Goal: Task Accomplishment & Management: Complete application form

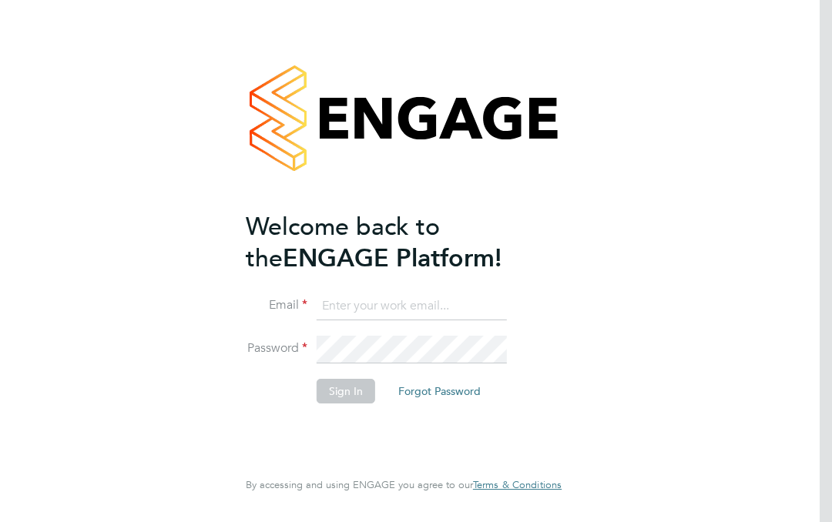
click at [380, 304] on input at bounding box center [411, 307] width 190 height 28
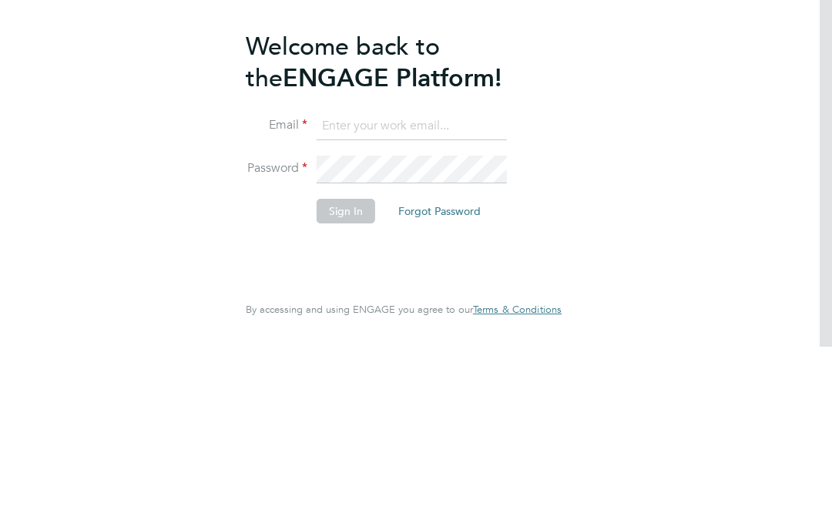
type input "esandall09@gmail.com"
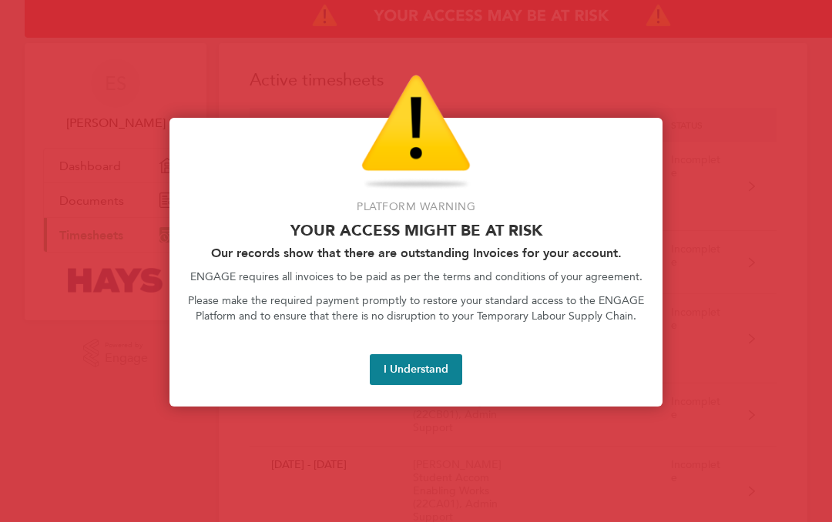
click at [420, 372] on button "I Understand" at bounding box center [416, 369] width 92 height 31
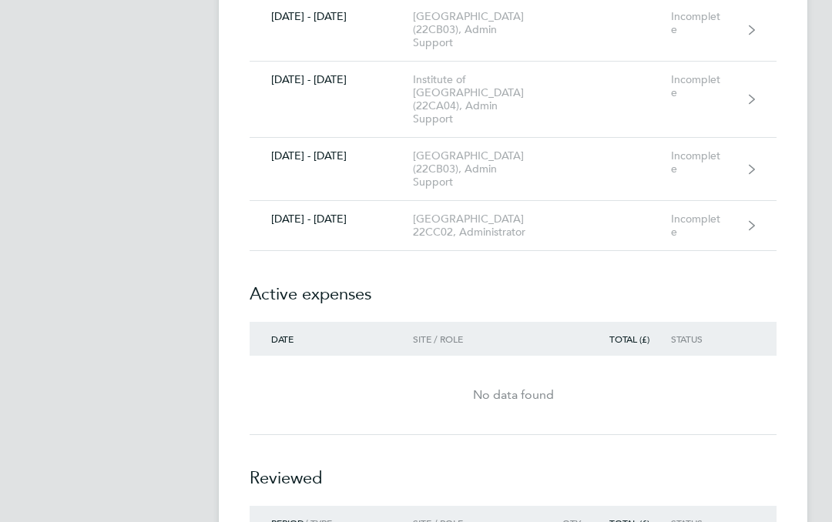
scroll to position [1476, 0]
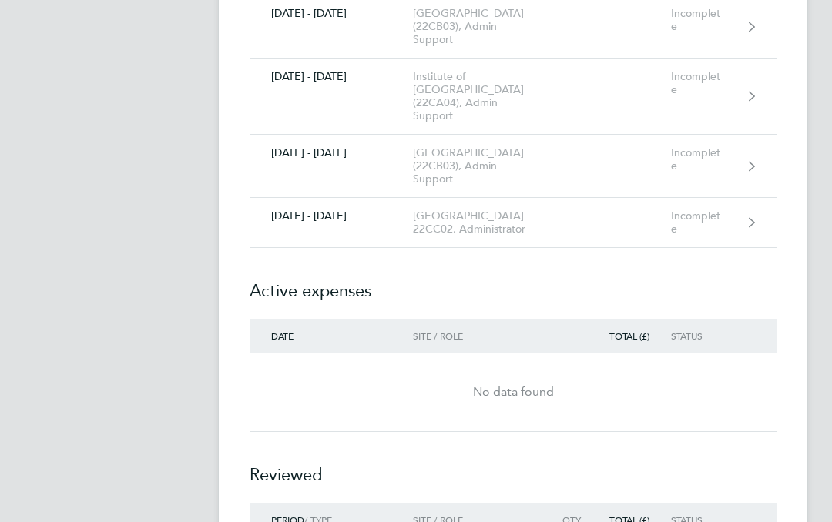
click at [474, 236] on div "[GEOGRAPHIC_DATA] 22CC02, Administrator" at bounding box center [481, 223] width 137 height 26
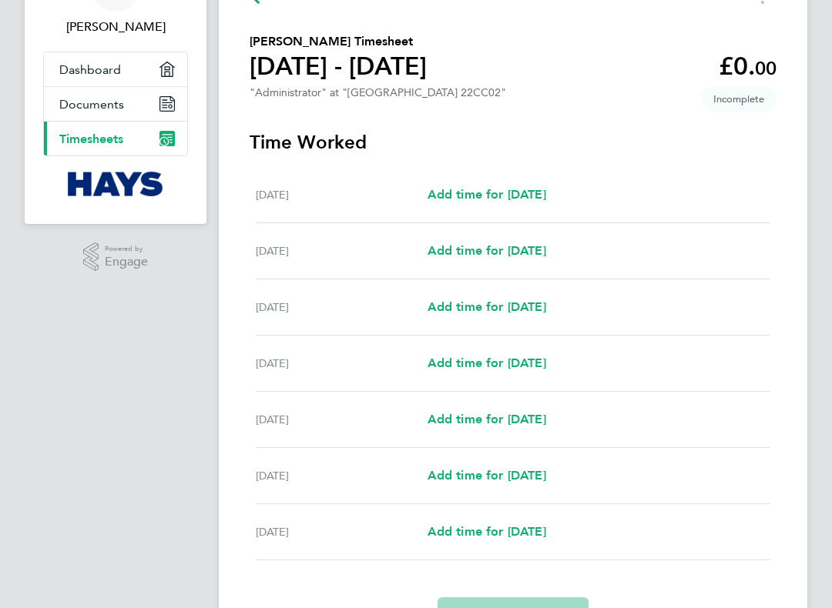
scroll to position [97, 0]
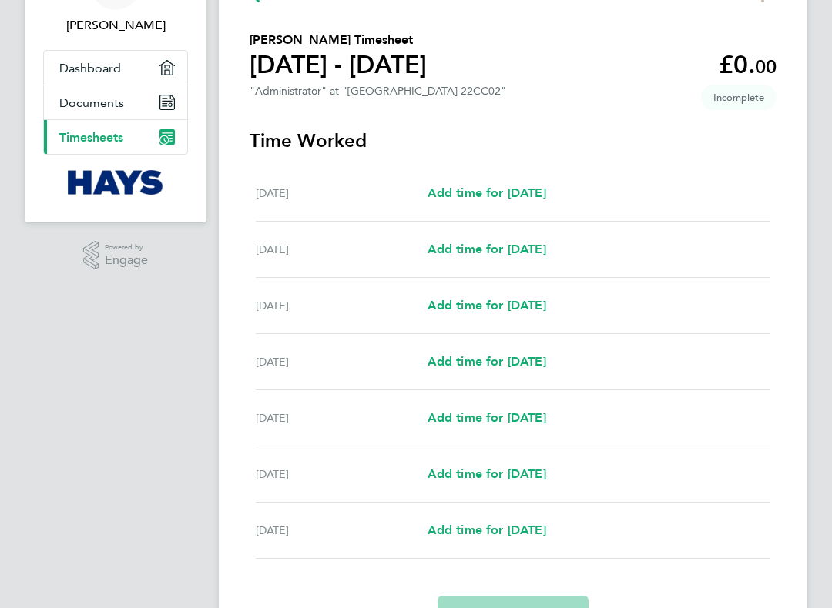
click at [546, 428] on link "Add time for [DATE]" at bounding box center [486, 419] width 119 height 18
select select "60"
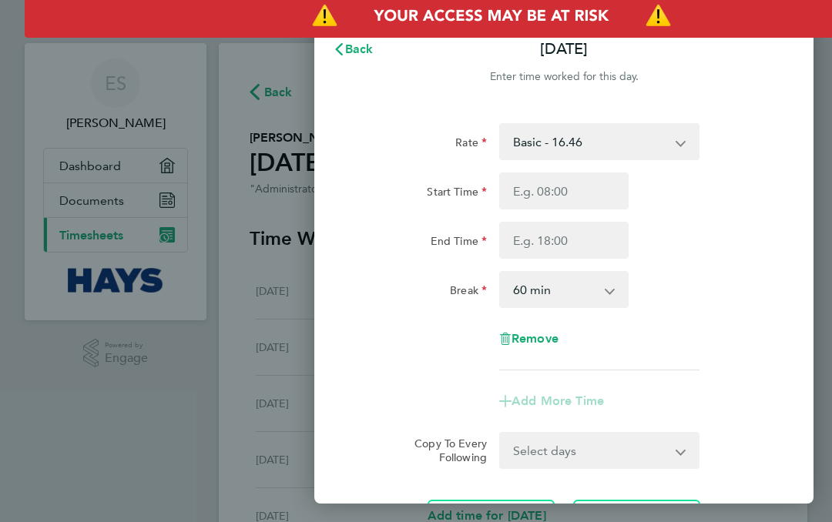
click at [572, 194] on input "Start Time" at bounding box center [563, 190] width 129 height 37
type input "22:20"
type input "16:20"
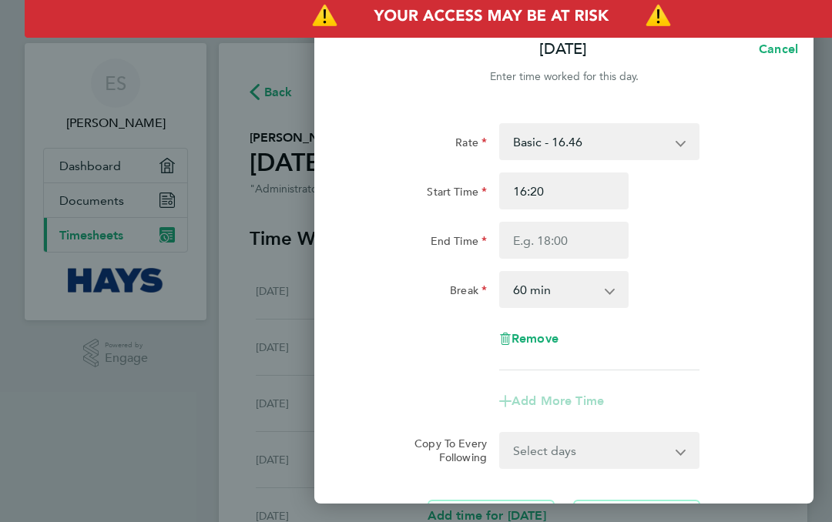
type input "11:20"
type input "09:20"
type input "09:09"
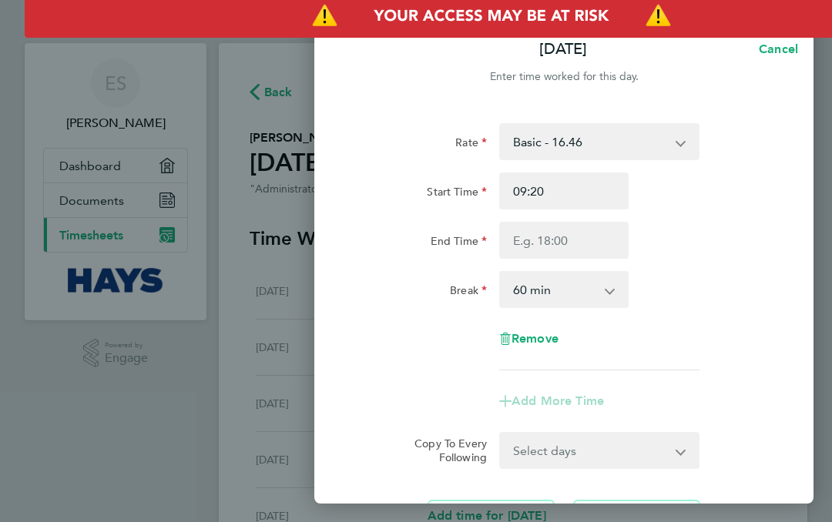
type input "09:09"
type input "09:08"
type input "09:04"
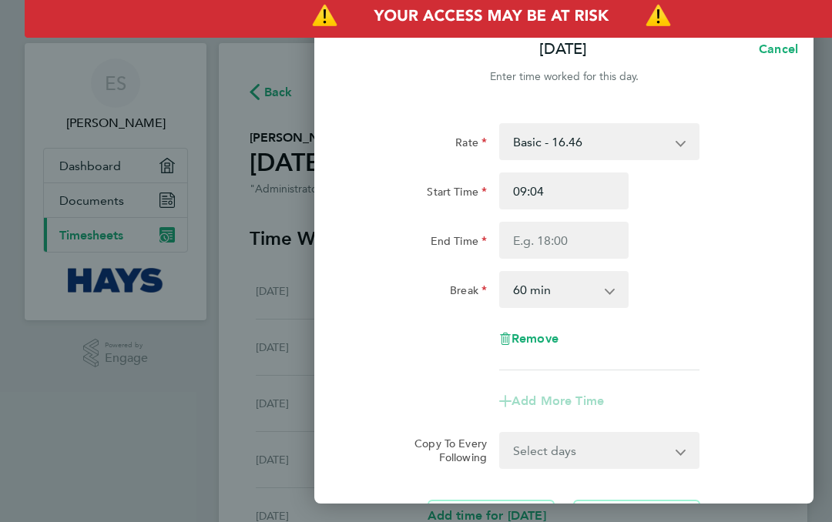
type input "09:01"
type input "09:00"
click at [565, 241] on input "End Time" at bounding box center [563, 240] width 129 height 37
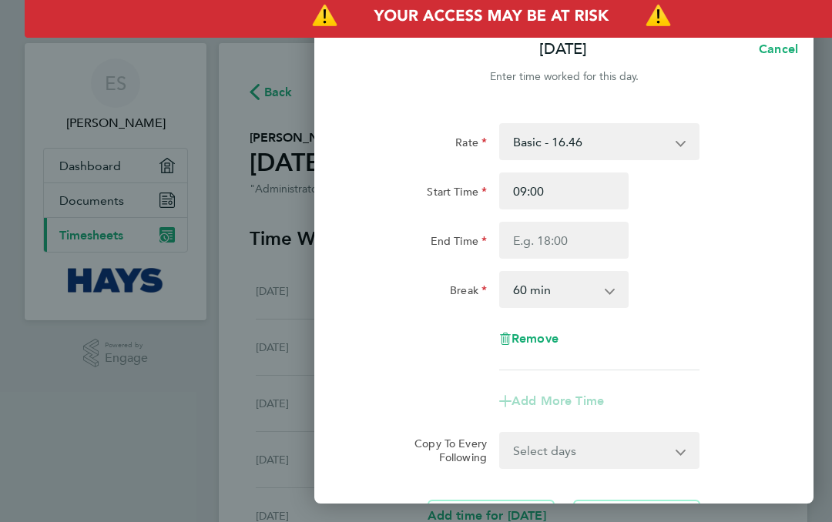
type input "22:21"
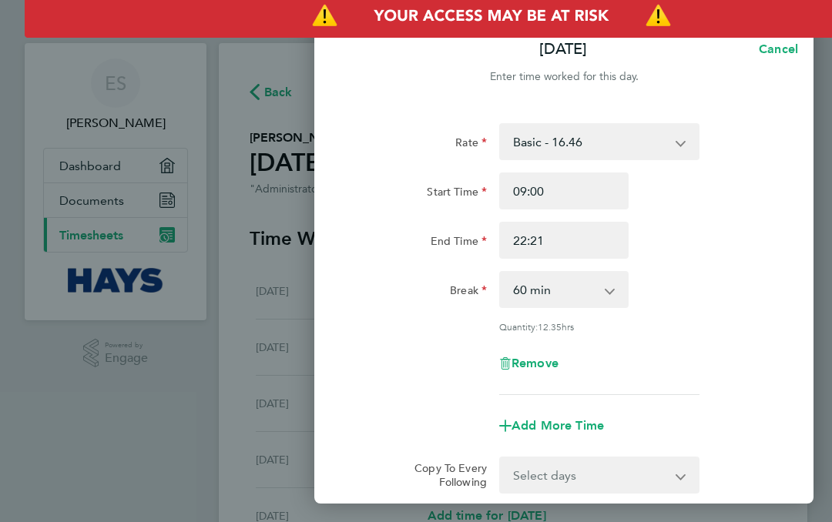
type input "08:21"
type input "17:21"
type input "17:00"
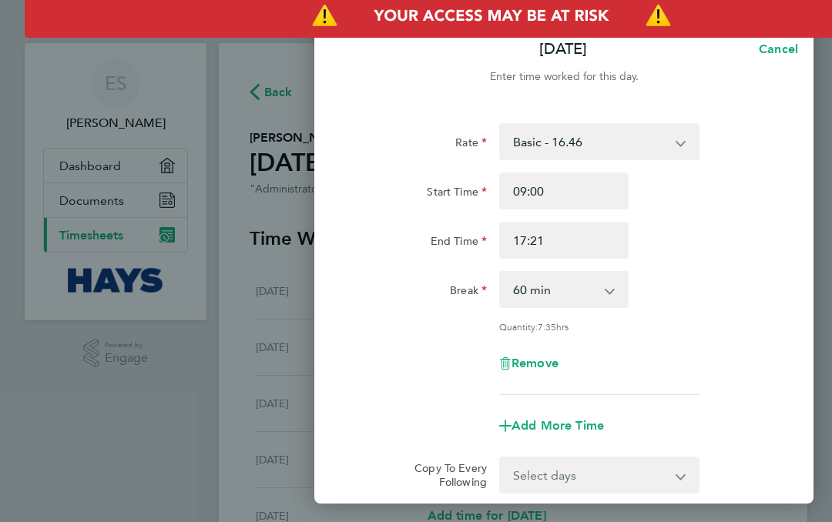
type input "17:00"
click at [576, 289] on select "0 min 15 min 30 min 45 min 60 min 75 min 90 min" at bounding box center [554, 290] width 108 height 34
select select "0"
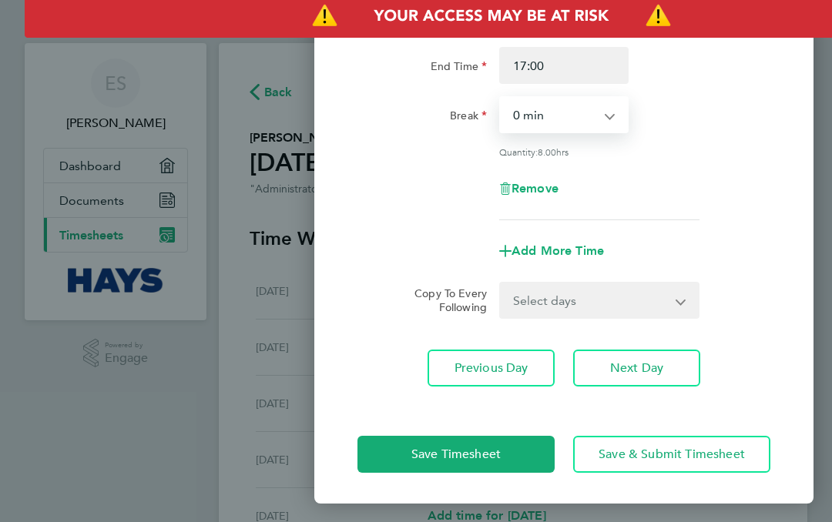
scroll to position [175, 0]
click at [704, 453] on span "Save & Submit Timesheet" at bounding box center [671, 454] width 146 height 15
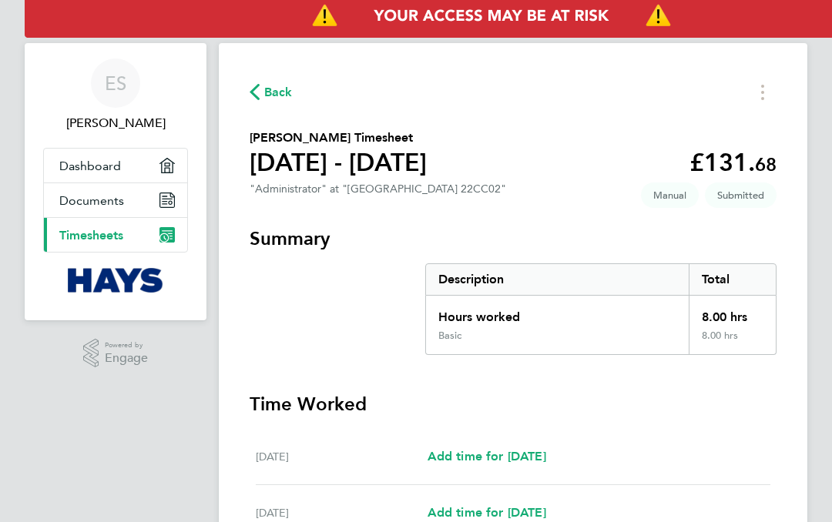
click at [176, 233] on link "Current page: Timesheets" at bounding box center [115, 235] width 143 height 34
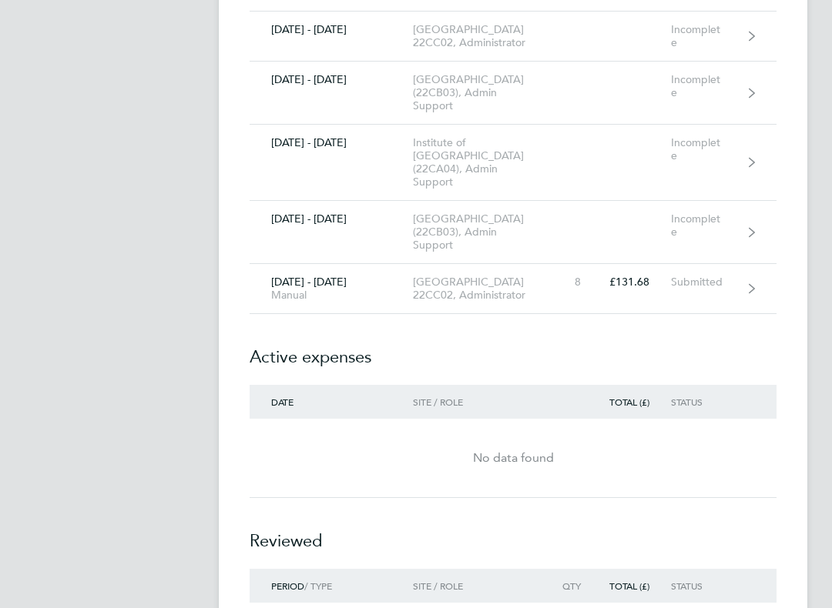
scroll to position [1416, 0]
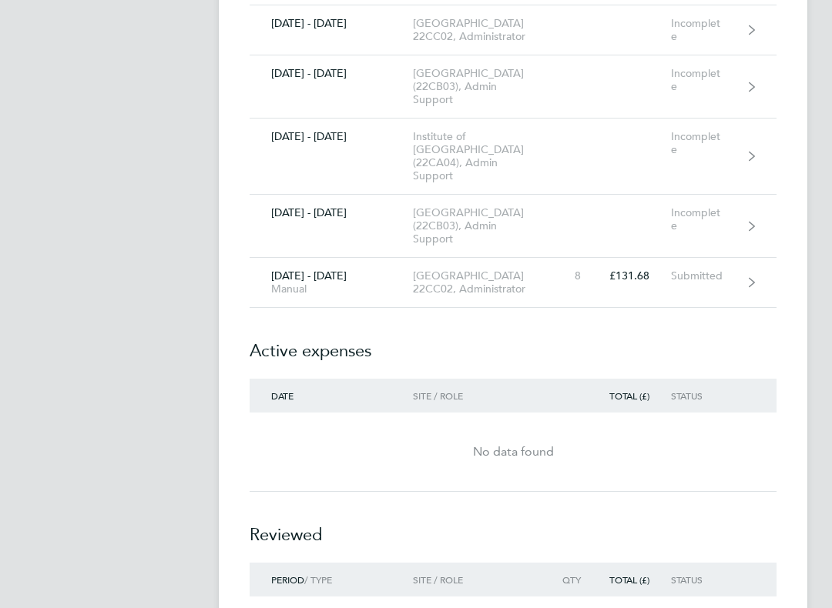
click at [457, 183] on div "Institute of [GEOGRAPHIC_DATA] (22CA04), Admin Support" at bounding box center [481, 157] width 137 height 52
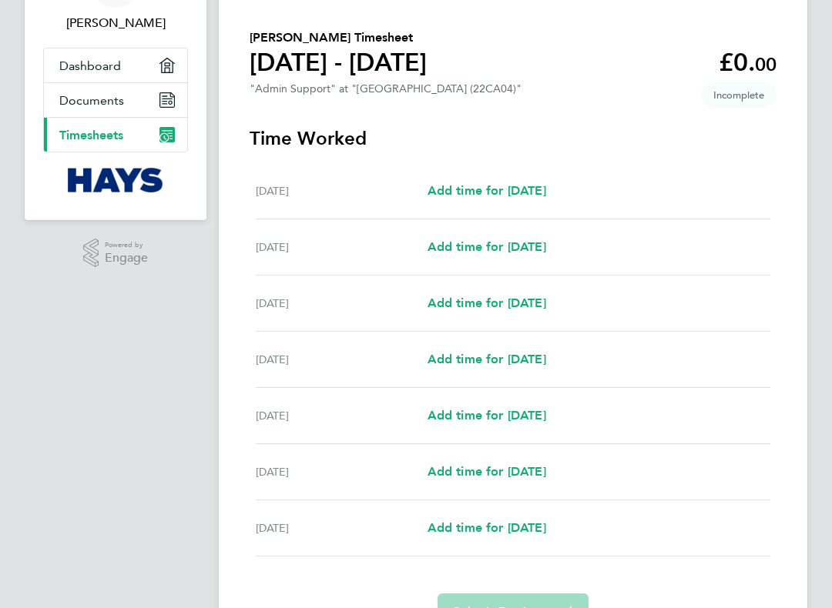
scroll to position [100, 0]
click at [484, 369] on link "Add time for [DATE]" at bounding box center [486, 359] width 119 height 18
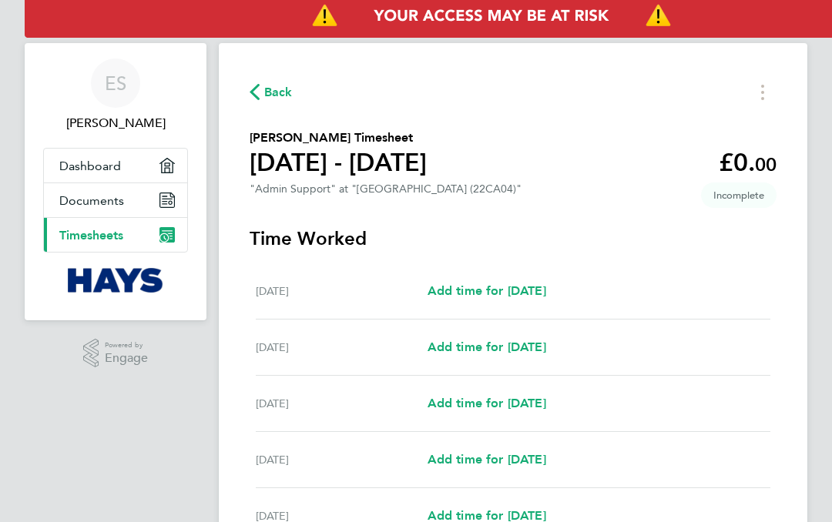
select select "30"
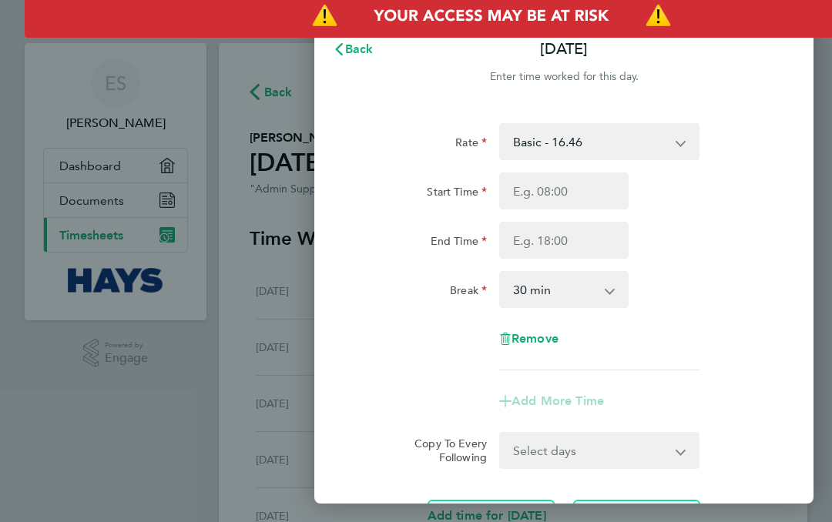
click at [551, 194] on input "Start Time" at bounding box center [563, 190] width 129 height 37
type input "22:22"
type input "15:22"
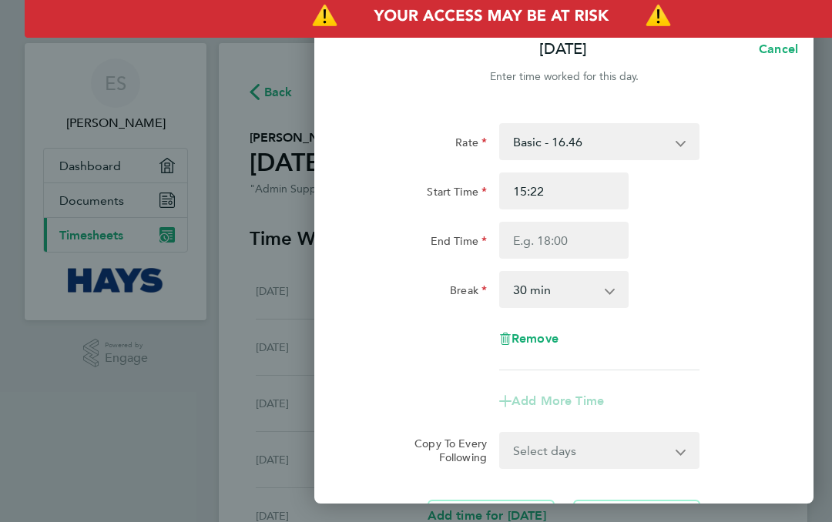
type input "09:22"
type input "08:22"
type input "08:28"
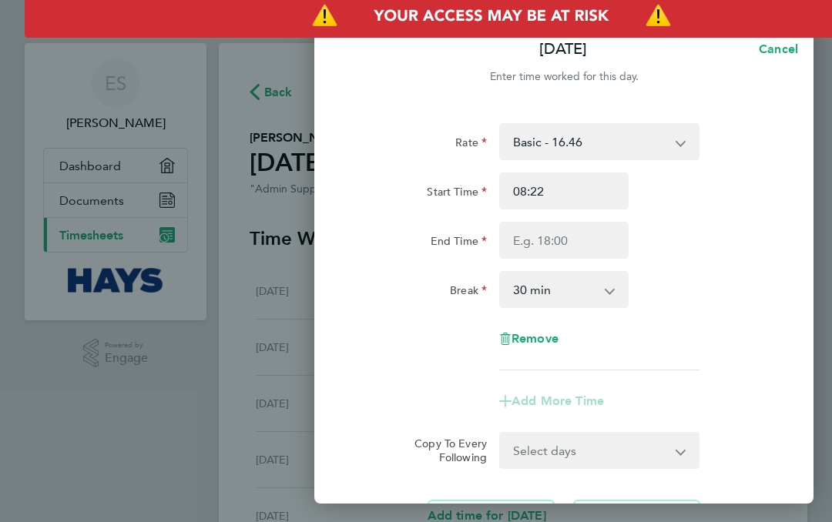
type input "08:28"
type input "08:30"
click at [571, 239] on input "End Time" at bounding box center [563, 240] width 129 height 37
type input "22:22"
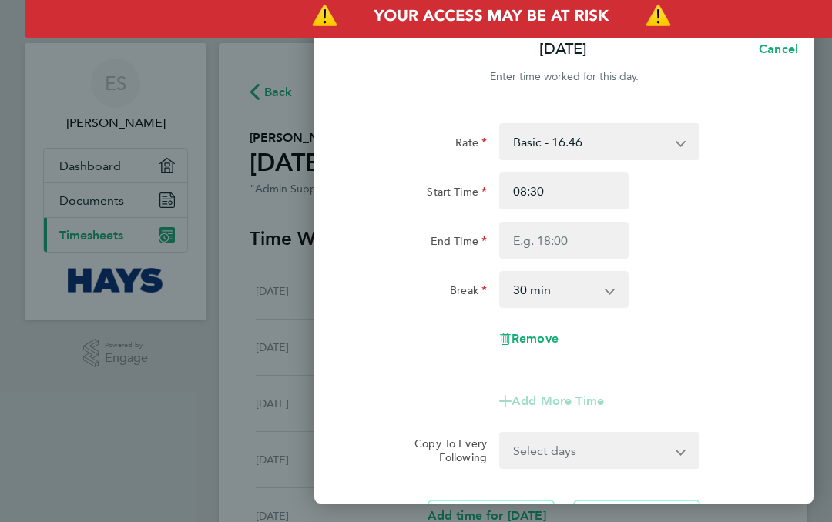
type input "22:22"
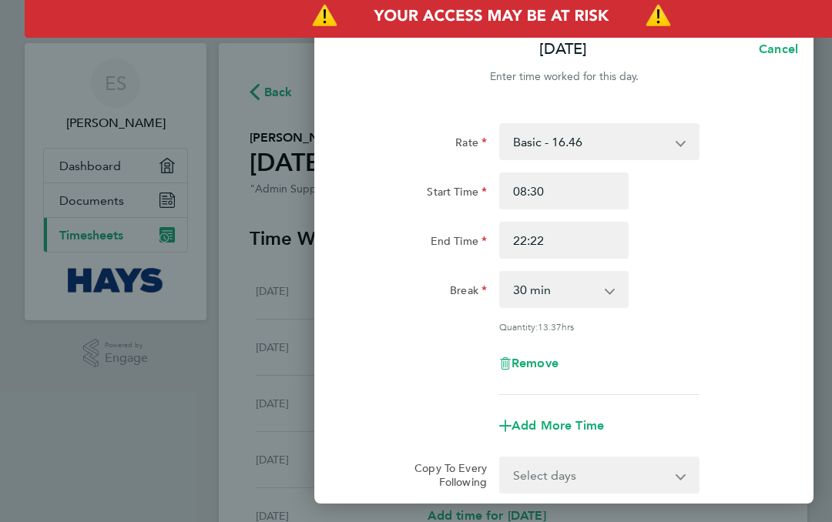
type input "03:22"
type input "16:22"
type input "18:22"
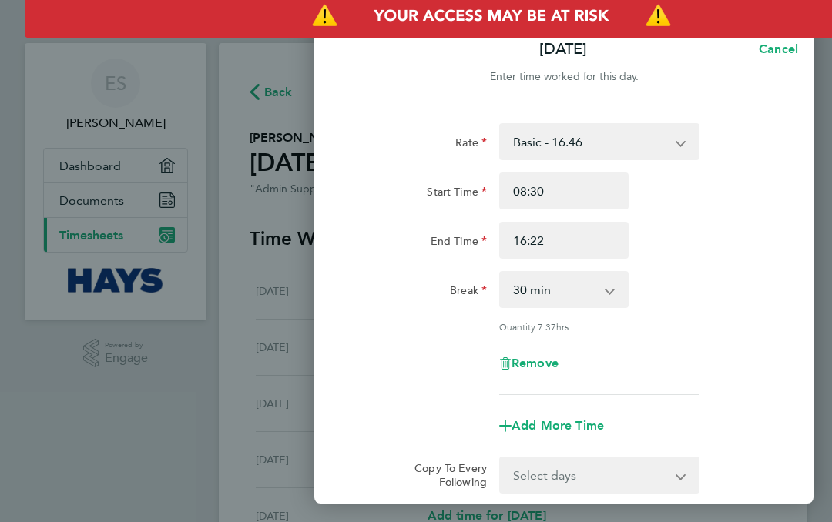
type input "18:22"
type input "18:28"
type input "18:27"
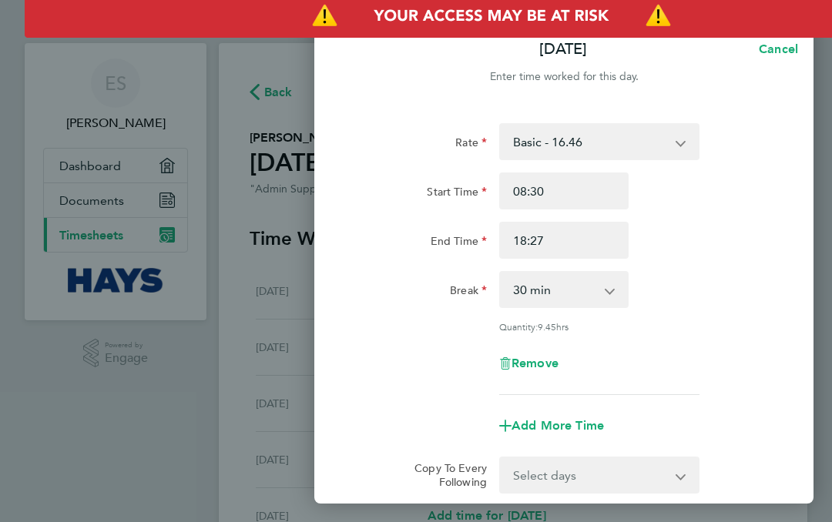
type input "18:30"
click at [582, 287] on select "0 min 15 min 30 min 45 min 60 min 75 min 90 min" at bounding box center [554, 290] width 108 height 34
select select "0"
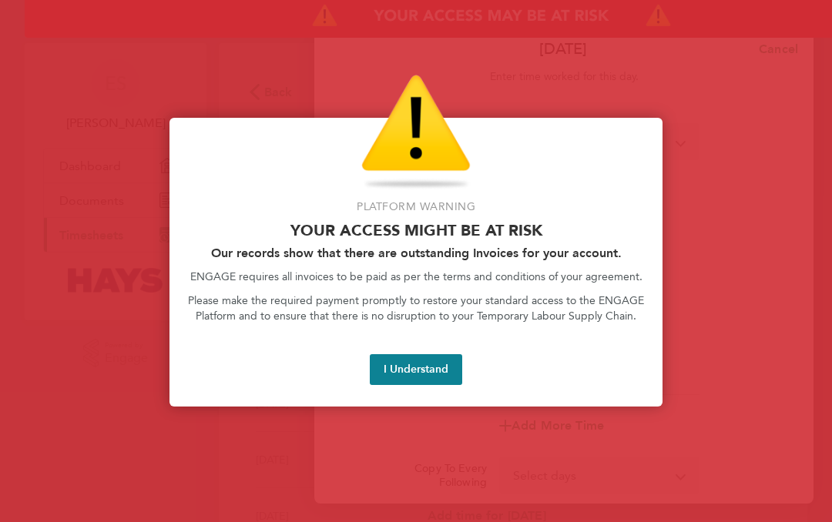
click at [423, 366] on button "I Understand" at bounding box center [416, 369] width 92 height 31
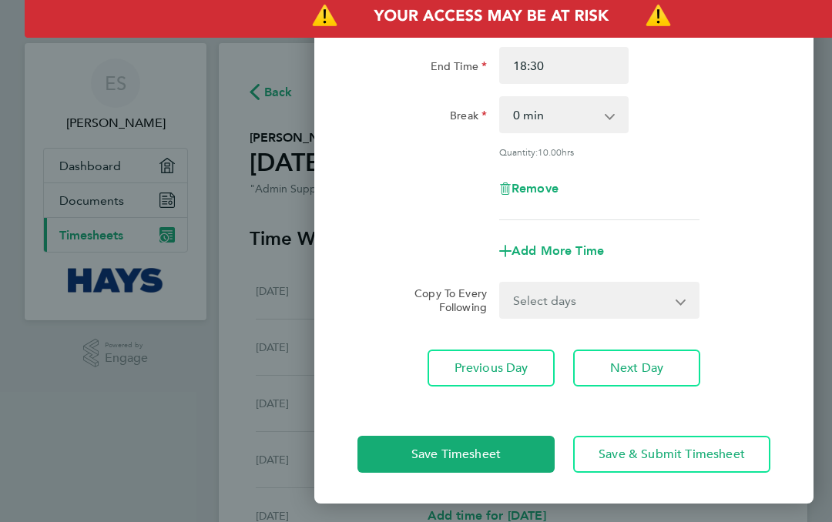
scroll to position [175, 0]
click at [672, 314] on select "Select days Day [DATE] [DATE] [DATE]" at bounding box center [590, 300] width 180 height 34
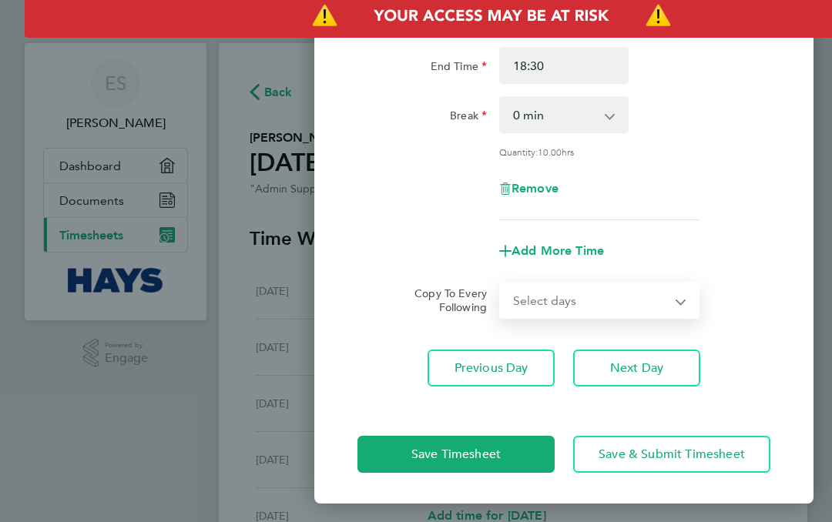
select select "THU"
select select "[DATE]"
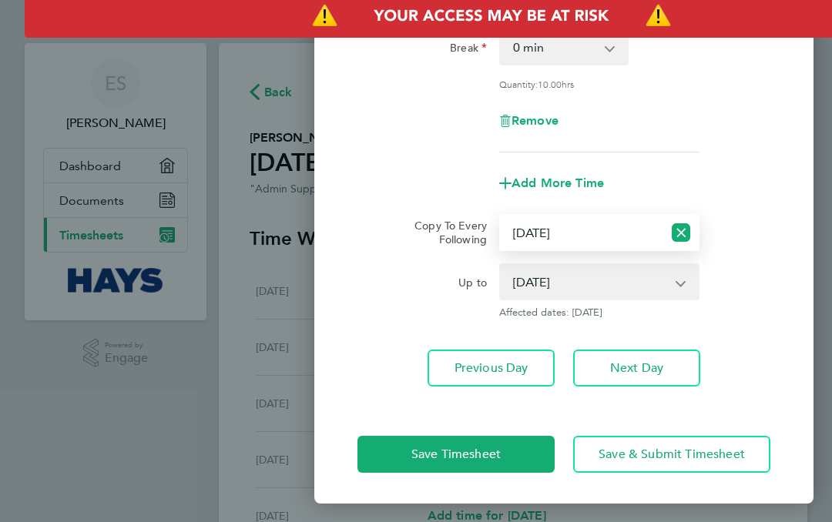
scroll to position [243, 0]
click at [484, 456] on span "Save Timesheet" at bounding box center [455, 454] width 89 height 15
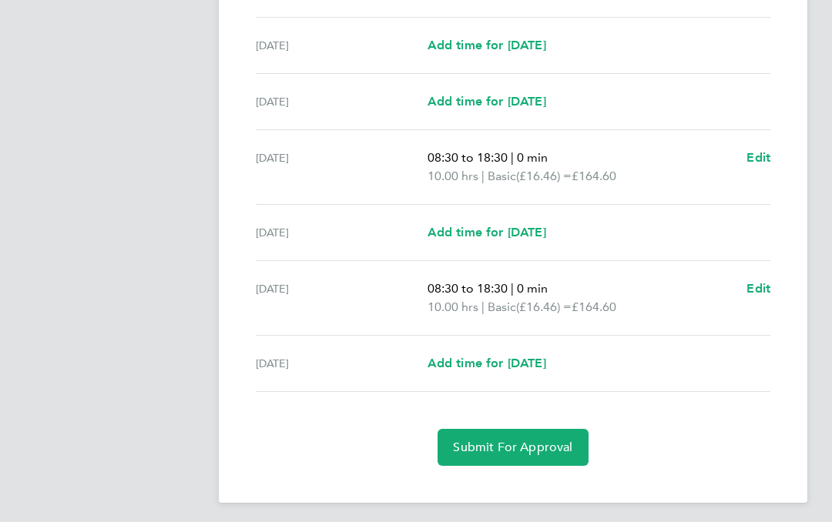
scroll to position [474, 0]
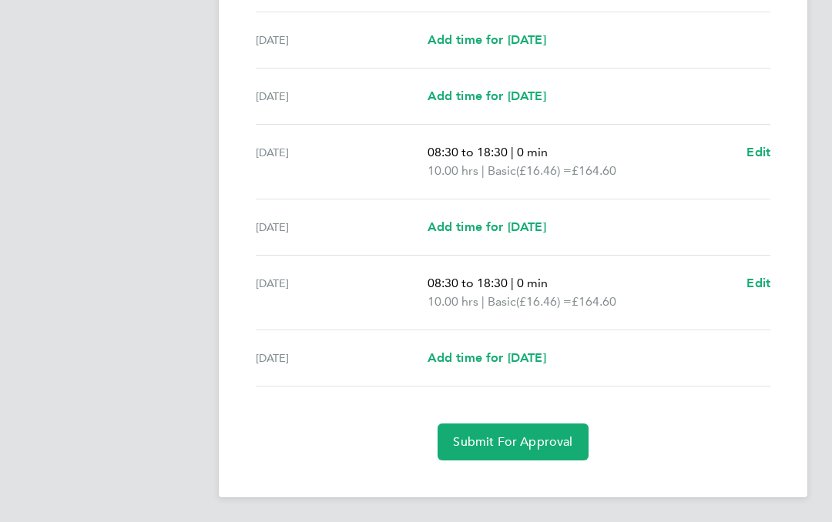
click at [524, 453] on button "Submit For Approval" at bounding box center [512, 441] width 150 height 37
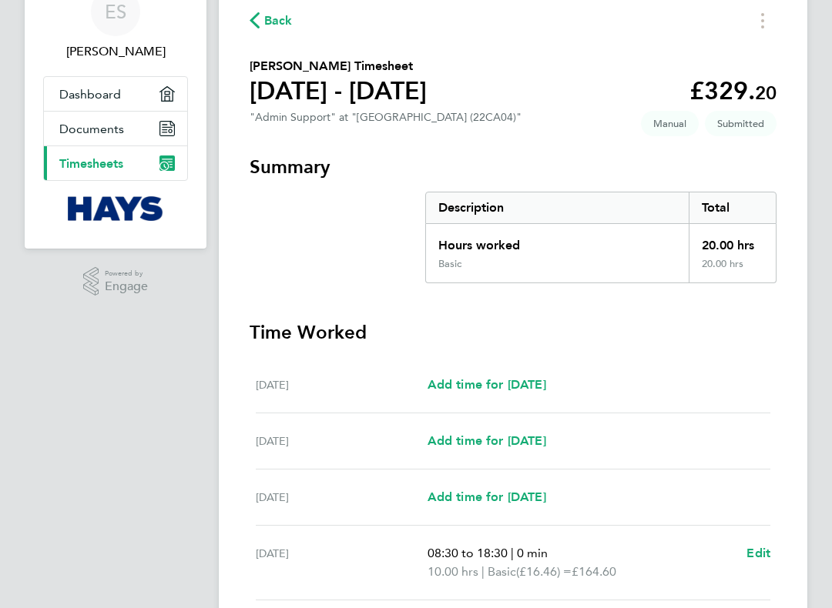
scroll to position [88, 0]
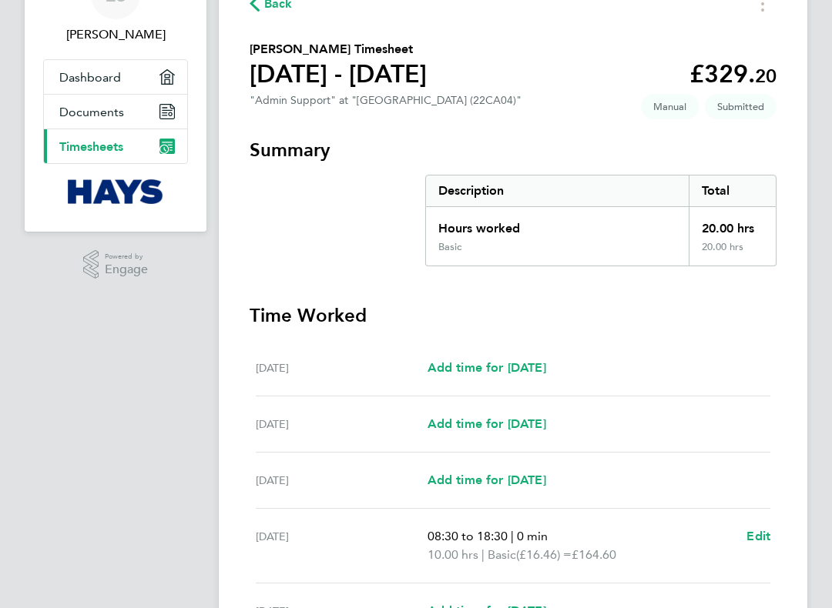
click at [178, 140] on link "Current page: Timesheets" at bounding box center [115, 147] width 143 height 34
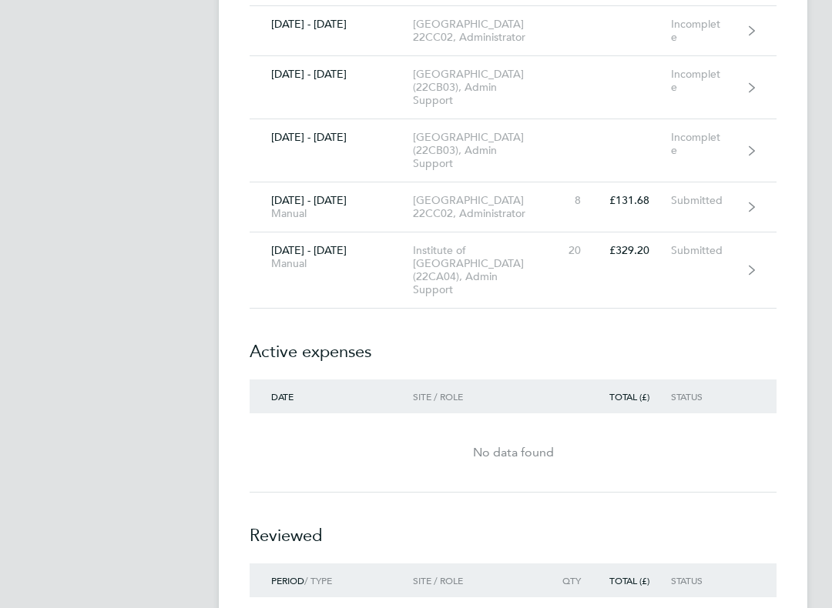
scroll to position [1404, 0]
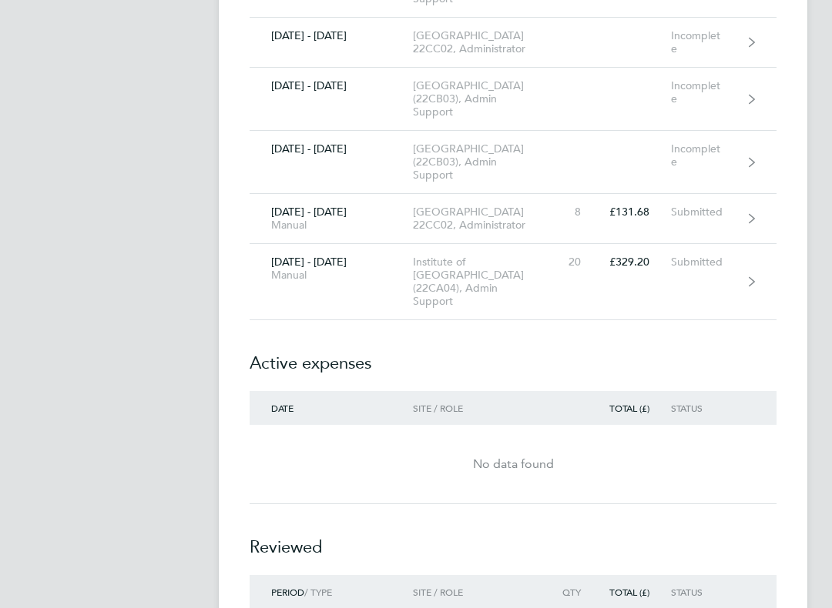
click at [460, 182] on div "[GEOGRAPHIC_DATA] (22CB03), Admin Support" at bounding box center [481, 162] width 137 height 39
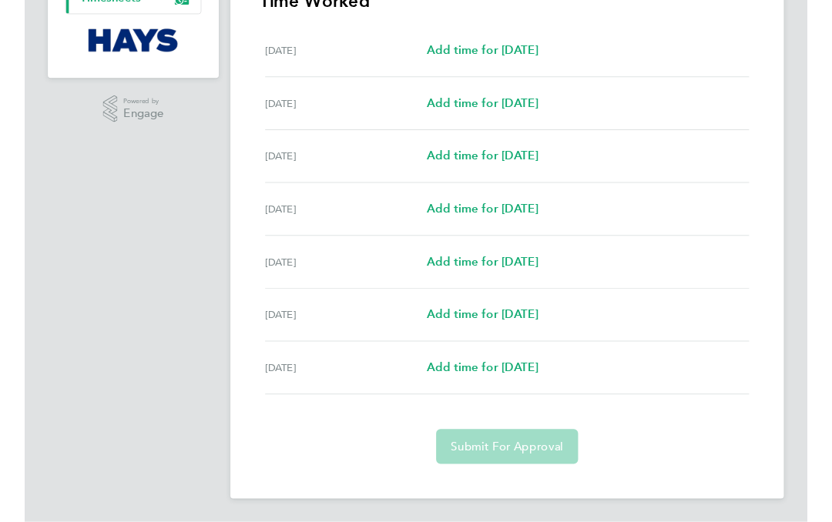
scroll to position [255, 0]
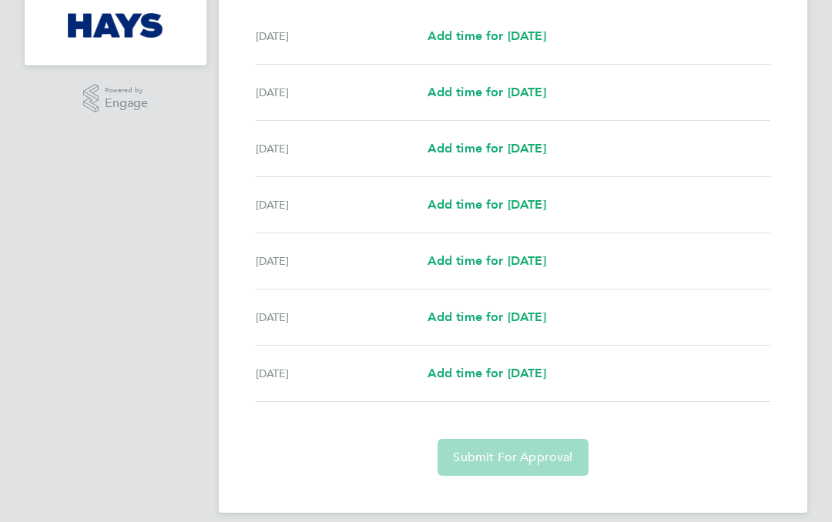
click at [541, 373] on span "Add time for [DATE]" at bounding box center [486, 373] width 119 height 15
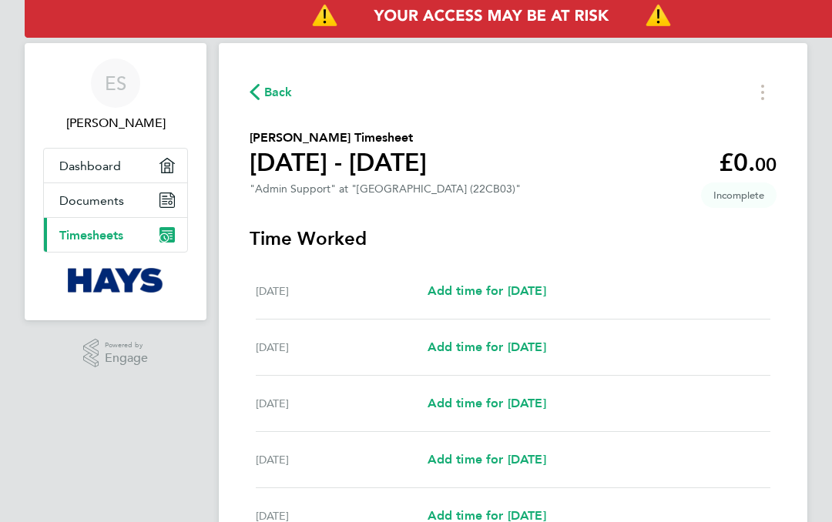
select select "30"
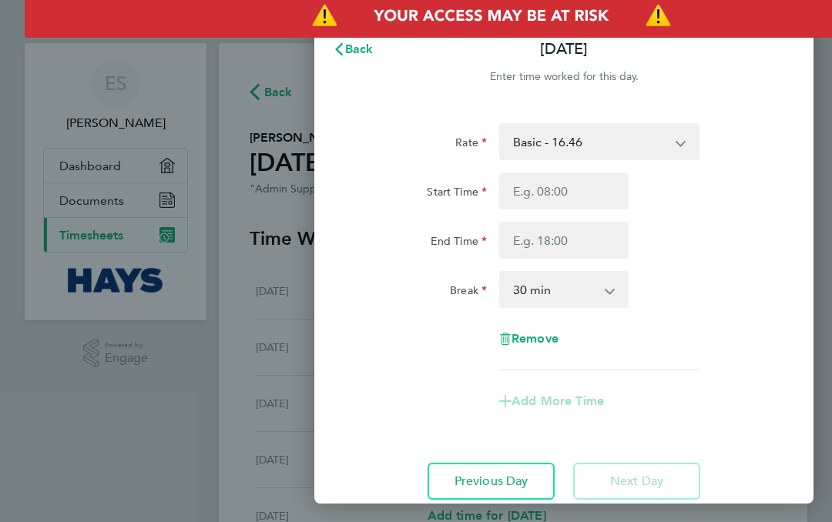
click at [555, 192] on input "Start Time" at bounding box center [563, 190] width 129 height 37
type input "22:24"
type input "09:24"
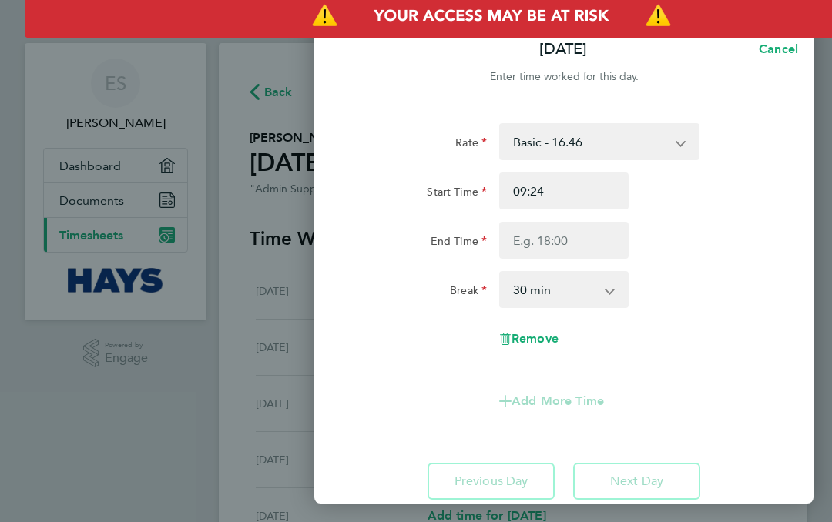
type input "09:18"
type input "09:04"
type input "09:00"
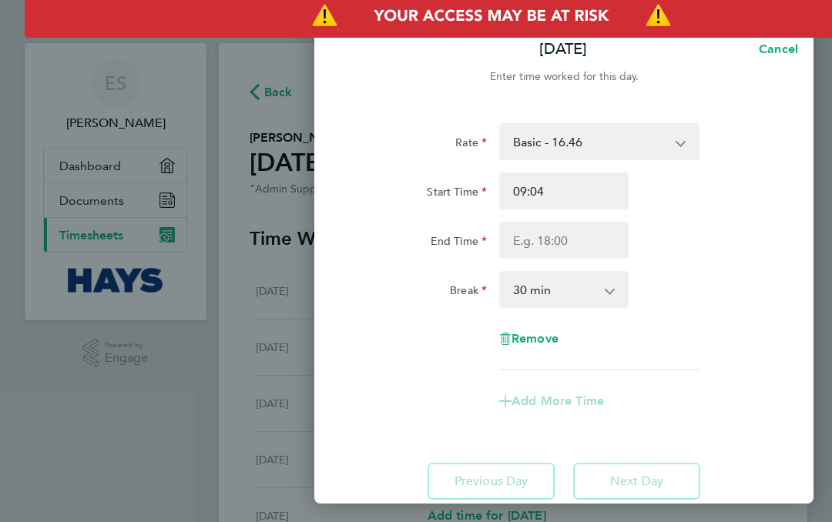
type input "09:00"
click at [573, 237] on input "End Time" at bounding box center [563, 240] width 129 height 37
type input "22:24"
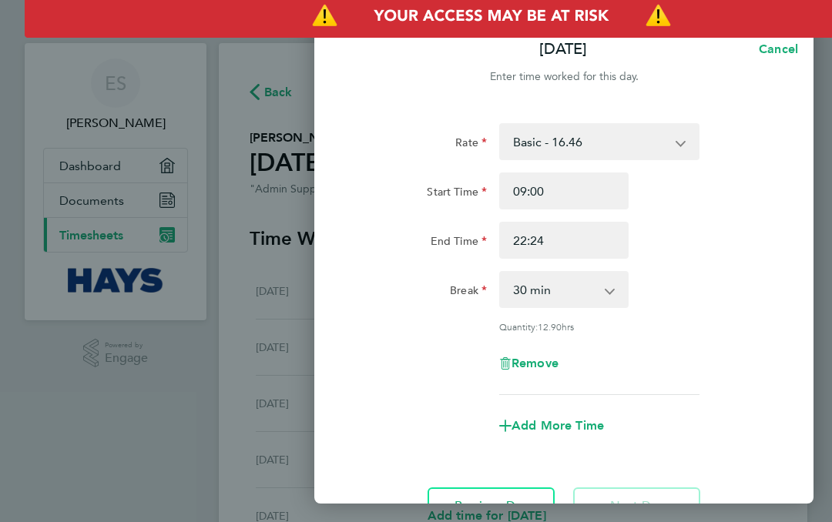
type input "17:24"
type input "17:08"
type input "17:06"
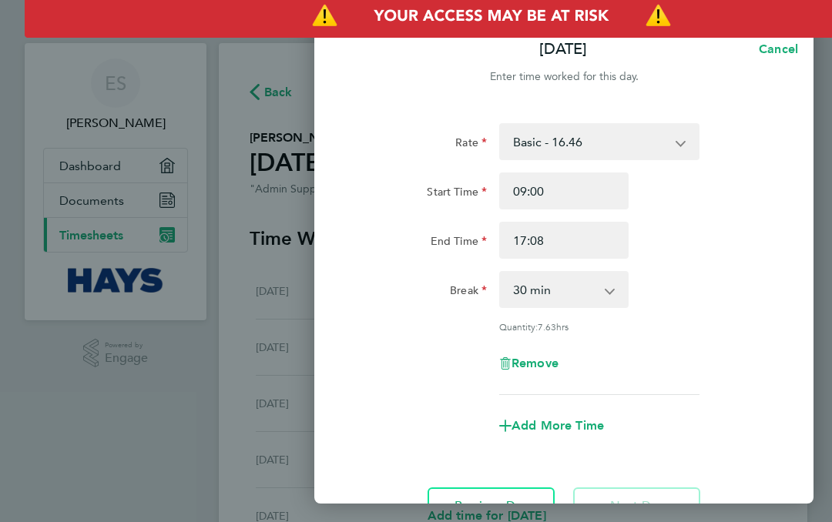
type input "17:06"
type input "17:02"
type input "17:00"
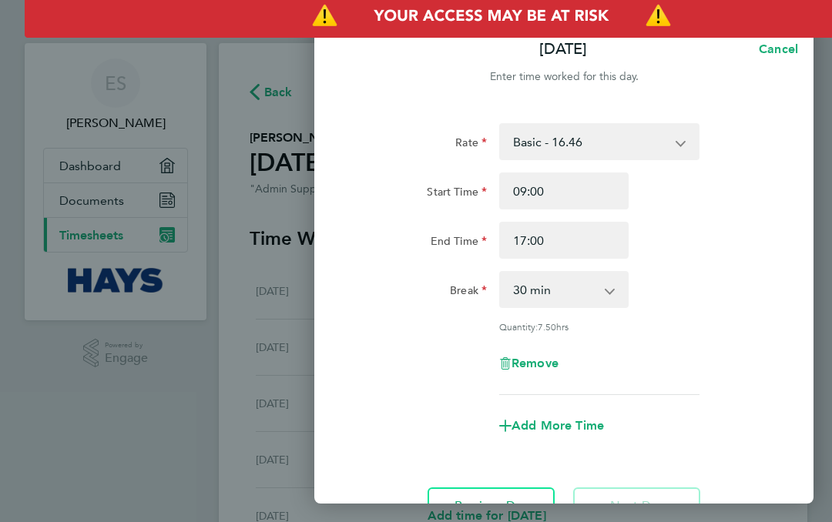
click at [569, 286] on select "0 min 15 min 30 min 45 min 60 min 75 min 90 min" at bounding box center [554, 290] width 108 height 34
select select "0"
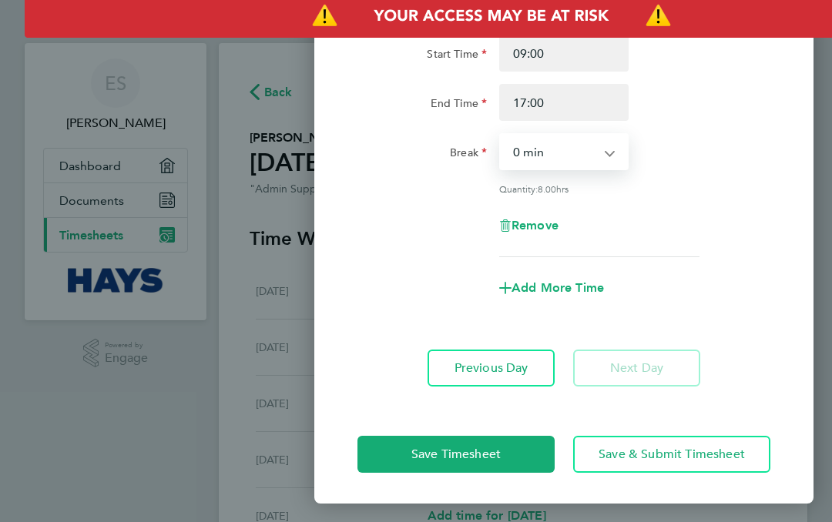
scroll to position [138, 0]
click at [702, 463] on button "Save & Submit Timesheet" at bounding box center [671, 454] width 197 height 37
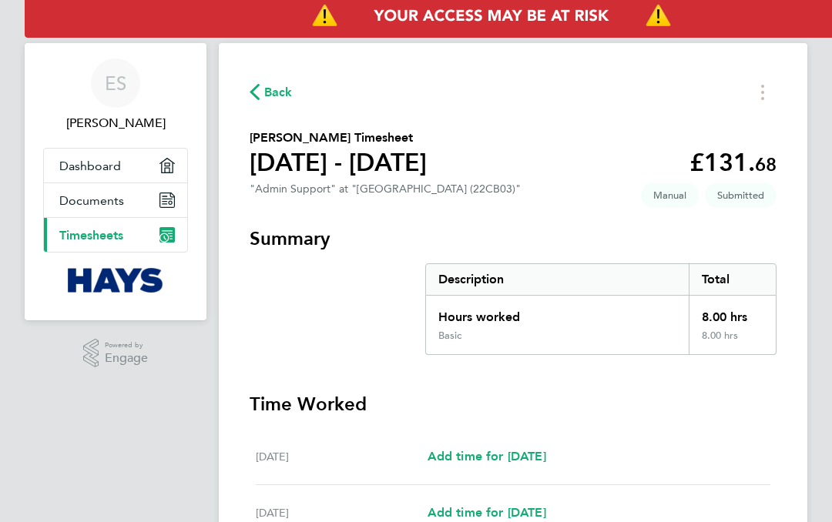
click at [174, 240] on icon "Main navigation" at bounding box center [166, 234] width 15 height 15
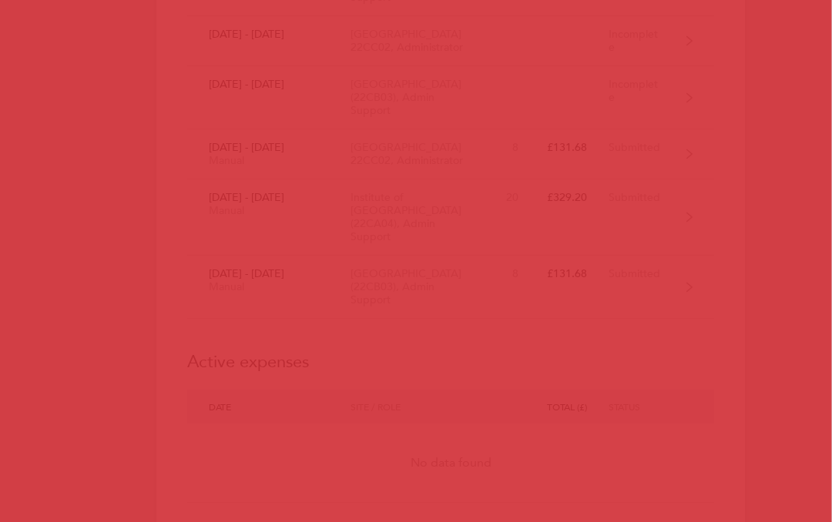
scroll to position [1406, 62]
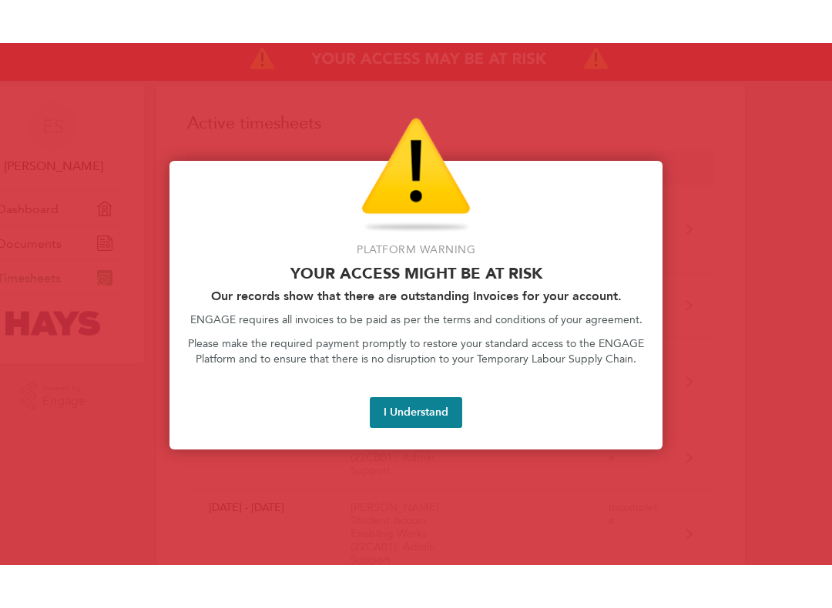
scroll to position [26, 62]
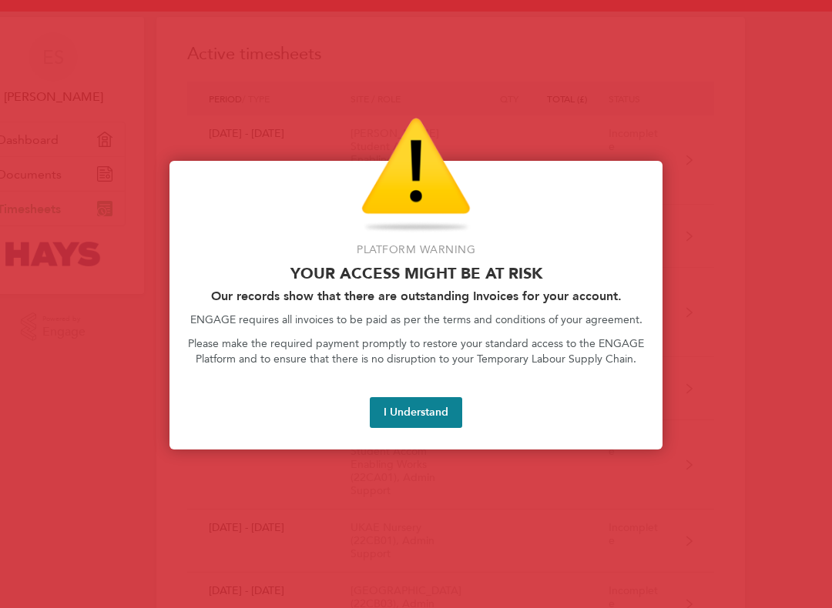
click at [413, 413] on button "I Understand" at bounding box center [416, 412] width 92 height 31
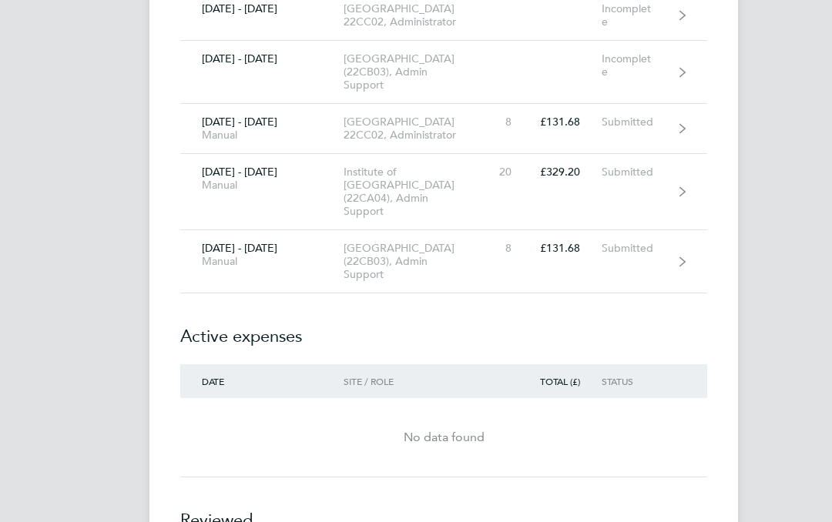
scroll to position [1431, 69]
